Goal: Information Seeking & Learning: Learn about a topic

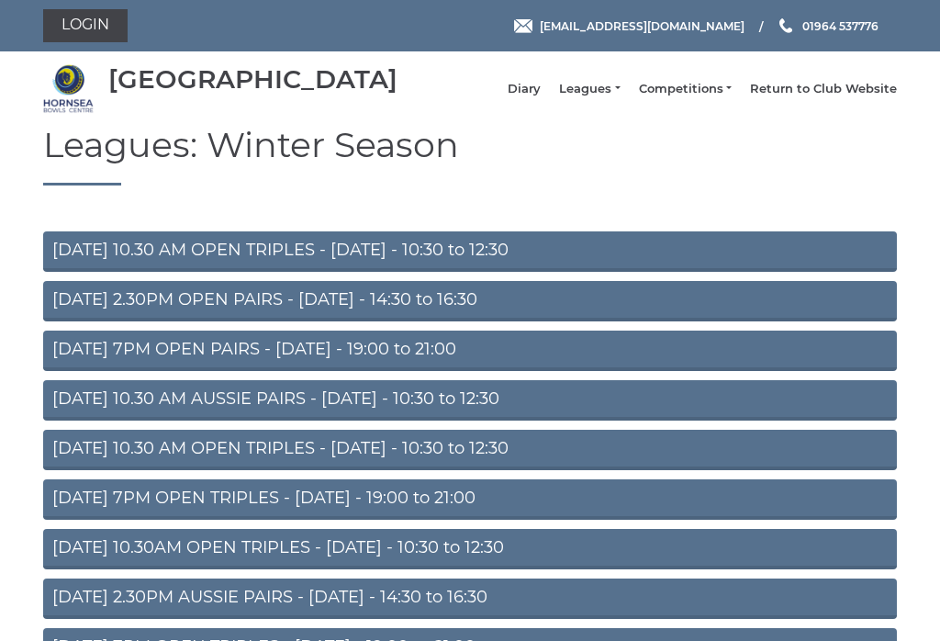
click at [619, 97] on link "Leagues" at bounding box center [589, 89] width 61 height 17
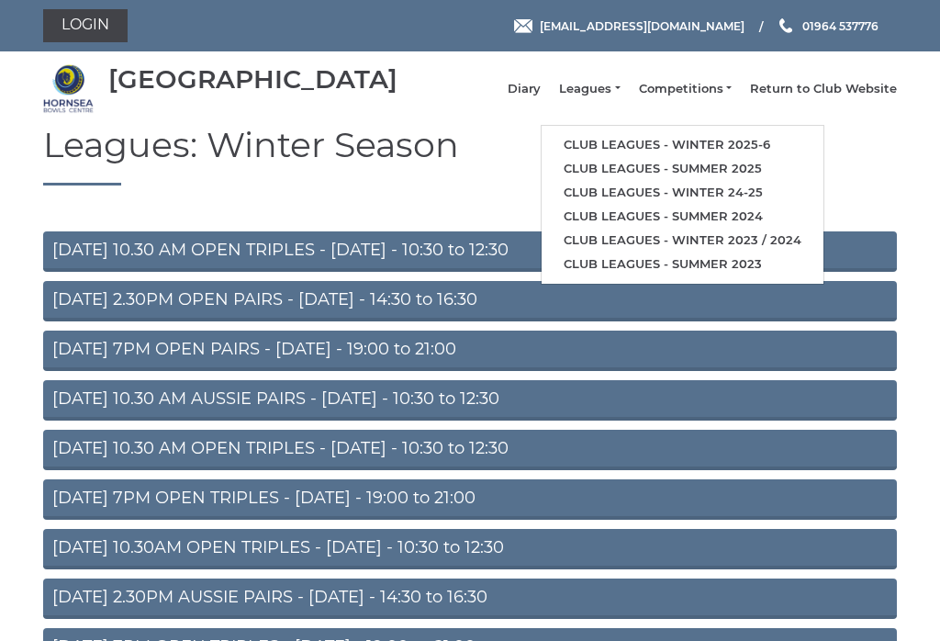
click at [785, 147] on link "Club leagues - Winter 2025-6" at bounding box center [682, 145] width 282 height 24
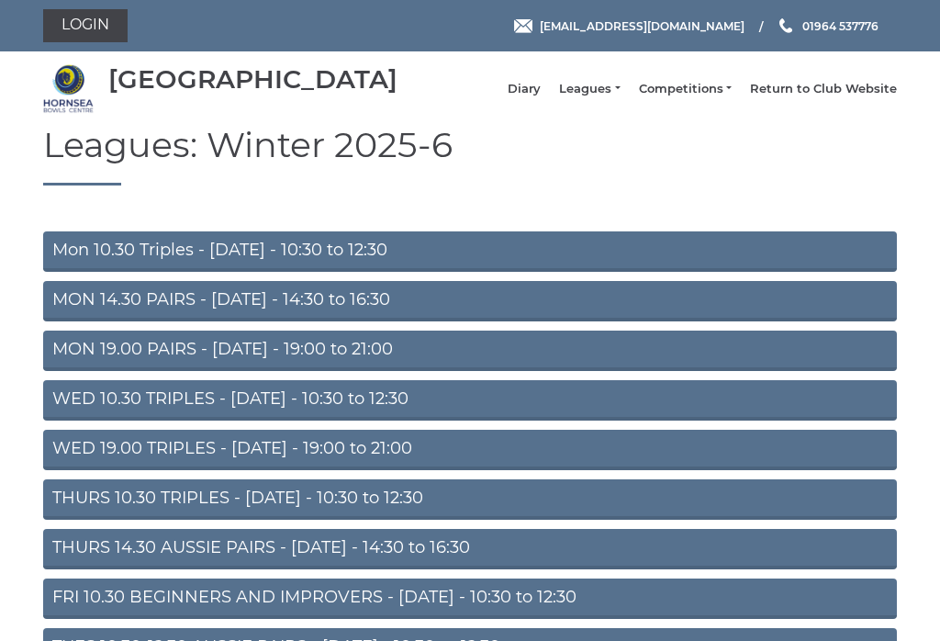
click at [73, 262] on link "Mon 10.30 Triples - Monday - 10:30 to 12:30" at bounding box center [469, 251] width 853 height 40
click at [73, 312] on link "MON 14.30 PAIRS - Monday - 14:30 to 16:30" at bounding box center [469, 301] width 853 height 40
